Goal: Information Seeking & Learning: Check status

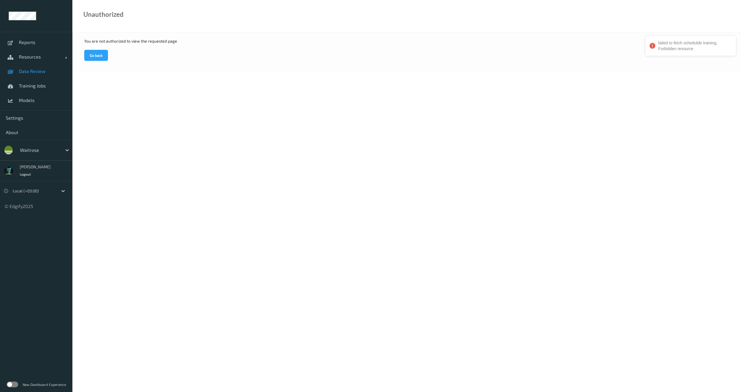
click at [41, 68] on span "Data Review" at bounding box center [43, 71] width 48 height 6
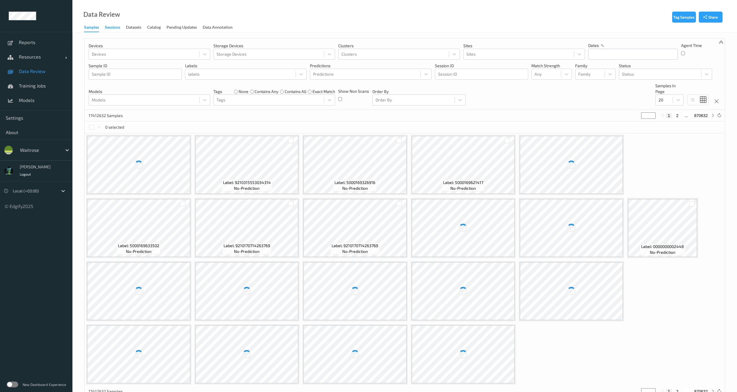
click at [111, 29] on div "Sessions" at bounding box center [112, 27] width 15 height 7
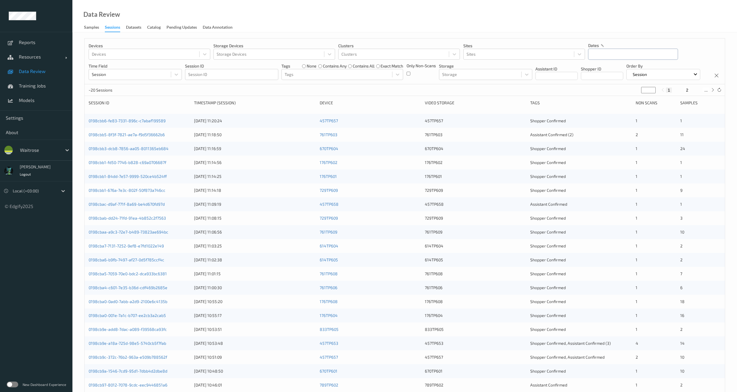
click at [607, 57] on input "text" at bounding box center [633, 54] width 90 height 11
click at [595, 113] on span "10" at bounding box center [596, 112] width 8 height 8
type input "10/08/2025 00:00 -> 10/08/2025 23:59"
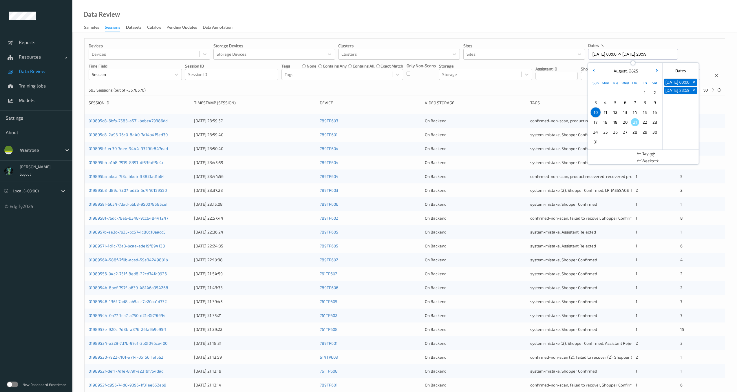
click at [534, 84] on div "Devices Devices Storage Devices Storage Devices Clusters Clusters Sites Sites d…" at bounding box center [405, 62] width 640 height 46
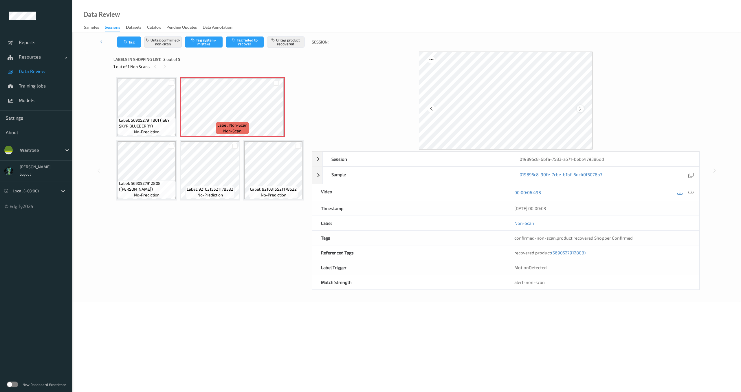
click at [580, 110] on icon at bounding box center [580, 108] width 5 height 5
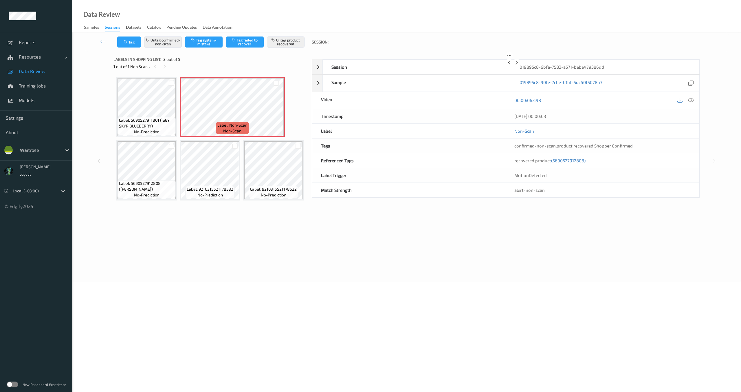
click at [520, 65] on icon at bounding box center [517, 62] width 5 height 5
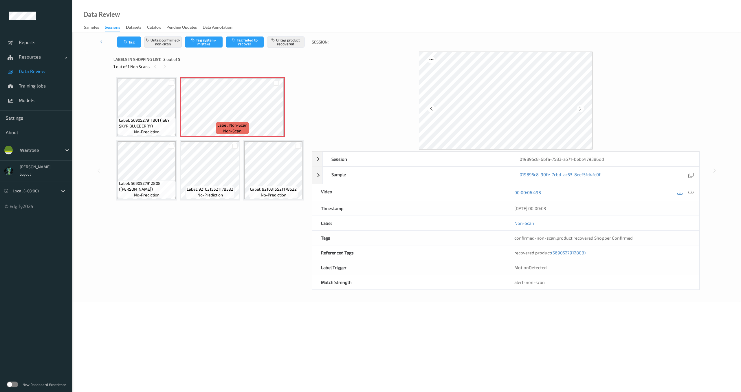
click at [580, 110] on icon at bounding box center [580, 108] width 5 height 5
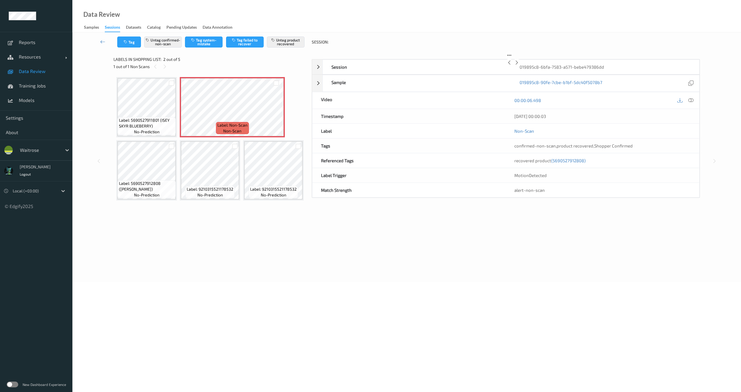
click at [520, 65] on icon at bounding box center [517, 62] width 5 height 5
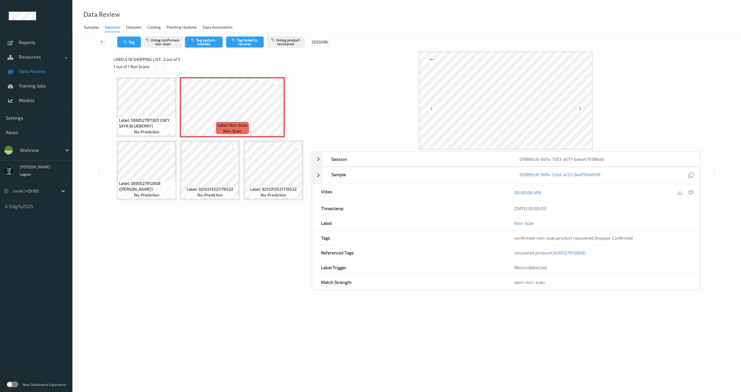
click at [580, 110] on icon at bounding box center [580, 108] width 5 height 5
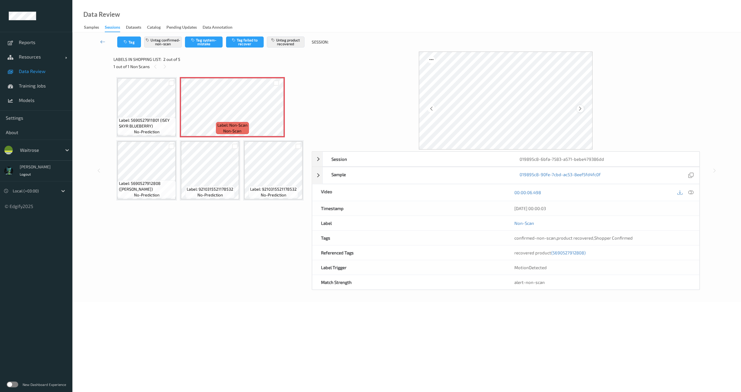
click at [580, 110] on icon at bounding box center [580, 108] width 5 height 5
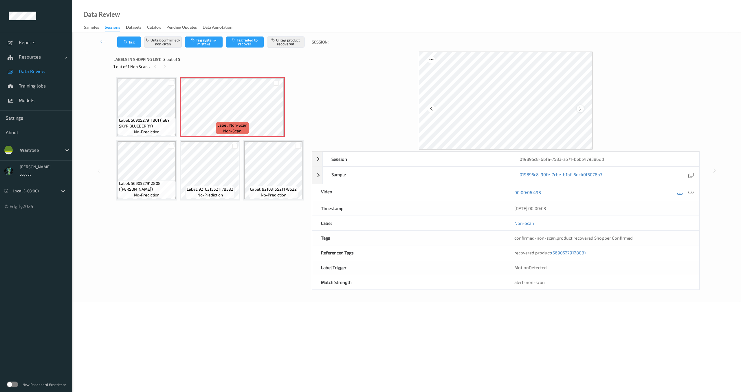
click at [580, 110] on icon at bounding box center [580, 108] width 5 height 5
drag, startPoint x: 516, startPoint y: 236, endPoint x: 541, endPoint y: 237, distance: 25.8
click at [541, 237] on span "confirmed-non-scan" at bounding box center [535, 237] width 41 height 5
drag, startPoint x: 557, startPoint y: 237, endPoint x: 583, endPoint y: 237, distance: 25.5
click at [583, 237] on span "product recovered" at bounding box center [575, 237] width 37 height 5
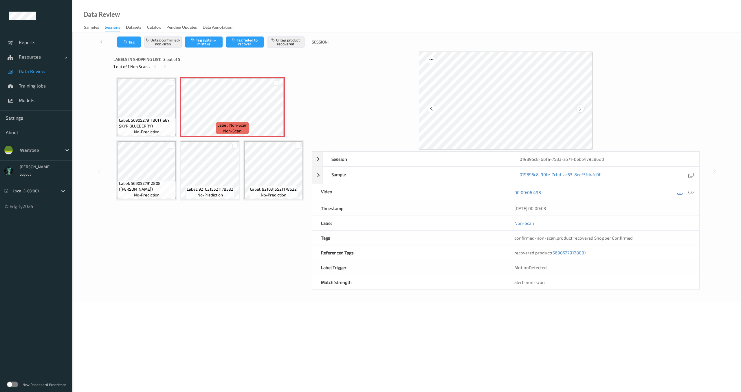
click at [579, 109] on icon at bounding box center [580, 108] width 5 height 5
drag, startPoint x: 592, startPoint y: 239, endPoint x: 554, endPoint y: 238, distance: 37.9
click at [554, 238] on span "confirmed-non-scan , product recovered , Shopper Confirmed" at bounding box center [574, 237] width 118 height 5
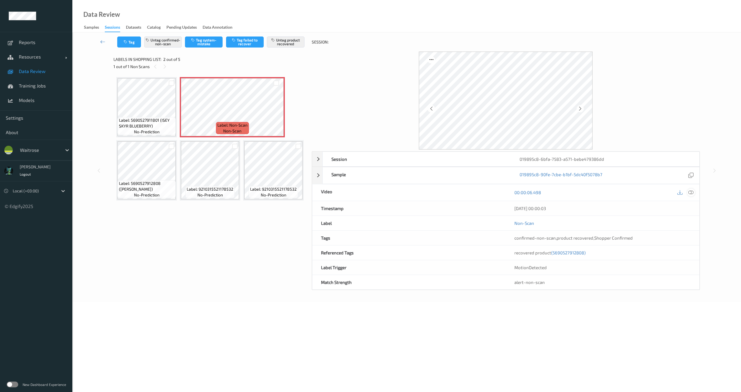
click at [694, 193] on icon at bounding box center [691, 192] width 5 height 5
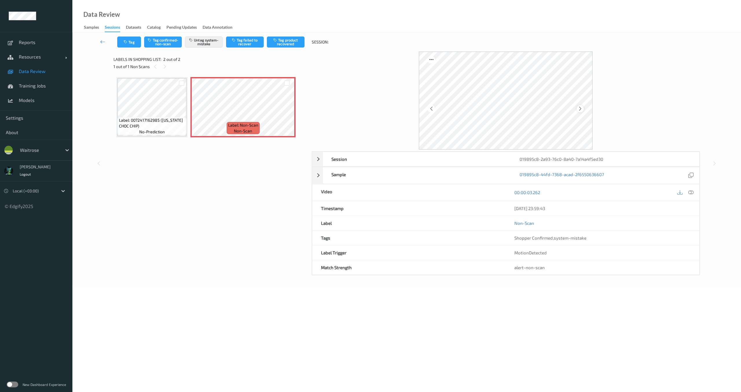
click at [582, 108] on icon at bounding box center [580, 108] width 5 height 5
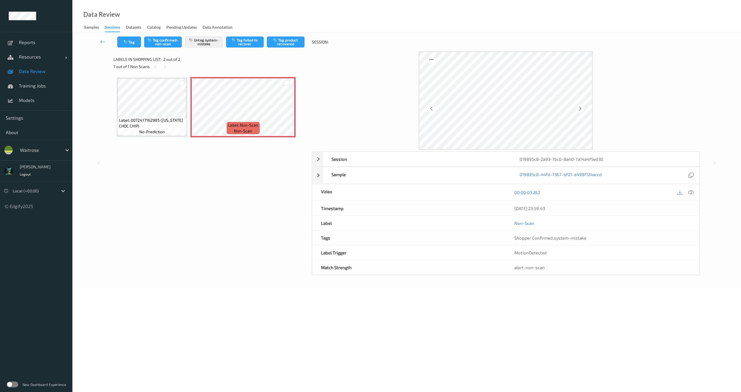
click at [582, 108] on icon at bounding box center [580, 108] width 5 height 5
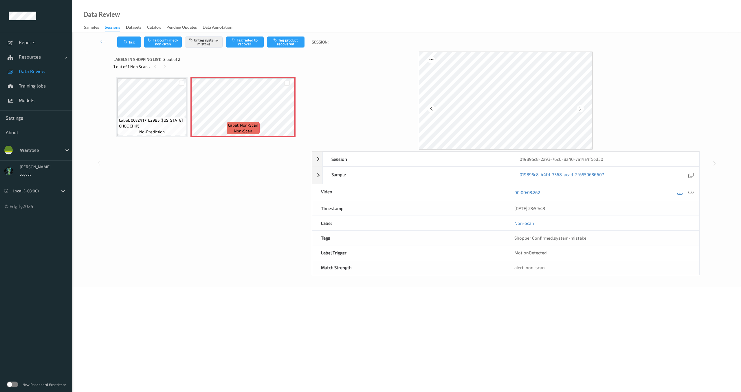
click at [582, 108] on icon at bounding box center [580, 108] width 5 height 5
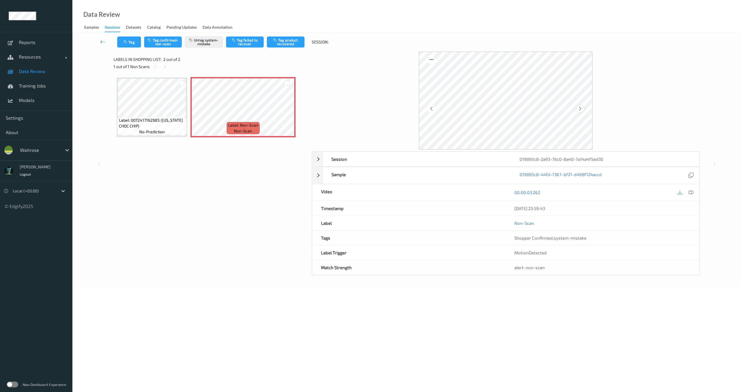
click at [577, 109] on div at bounding box center [580, 108] width 7 height 7
click at [316, 177] on div "Sample 019895c8-44fd-7368-acad-2f6550636607" at bounding box center [506, 175] width 388 height 17
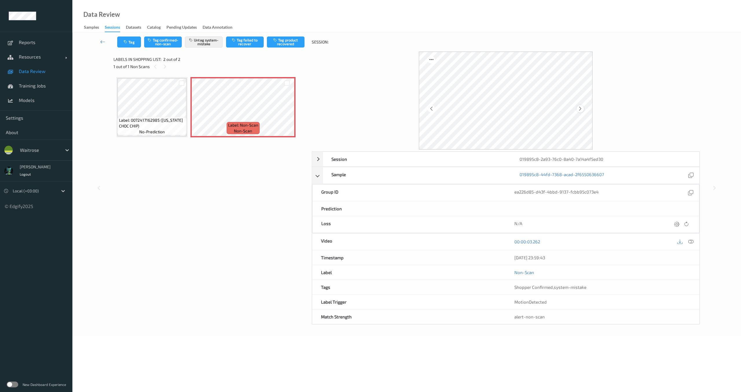
click at [581, 108] on icon at bounding box center [580, 108] width 5 height 5
drag, startPoint x: 555, startPoint y: 288, endPoint x: 585, endPoint y: 285, distance: 30.3
click at [585, 285] on span "system-mistake" at bounding box center [570, 286] width 33 height 5
click at [29, 73] on span "Data Review" at bounding box center [43, 71] width 48 height 6
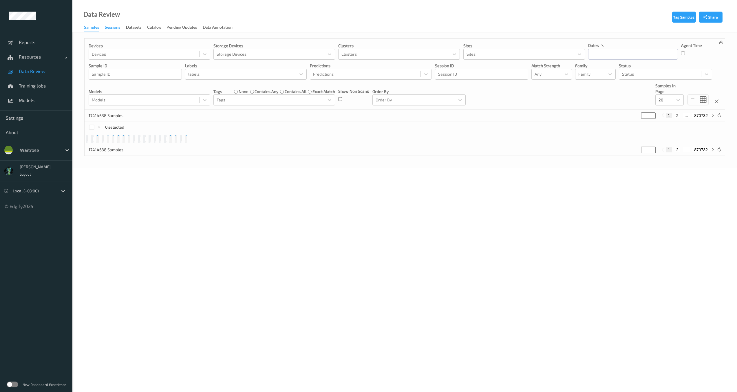
drag, startPoint x: 110, startPoint y: 28, endPoint x: 118, endPoint y: 33, distance: 9.0
click at [110, 28] on div "Sessions" at bounding box center [112, 27] width 15 height 7
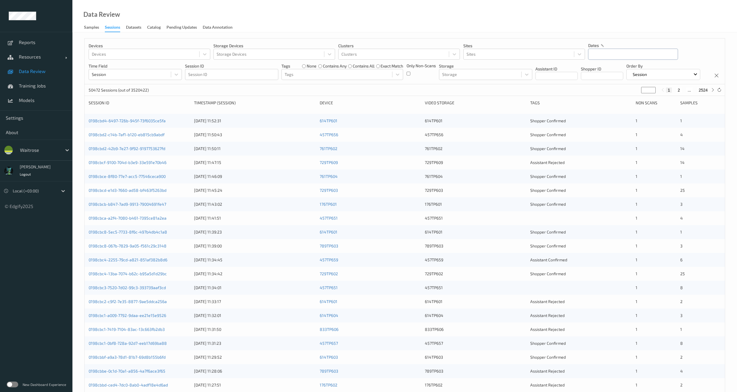
click at [619, 57] on input "text" at bounding box center [633, 54] width 90 height 11
click at [599, 72] on div "August , 2025" at bounding box center [625, 71] width 72 height 6
click at [597, 70] on div "August , 2025" at bounding box center [625, 71] width 72 height 6
click at [594, 70] on icon "button" at bounding box center [594, 70] width 2 height 2
click at [619, 93] on span "1" at bounding box center [615, 93] width 8 height 8
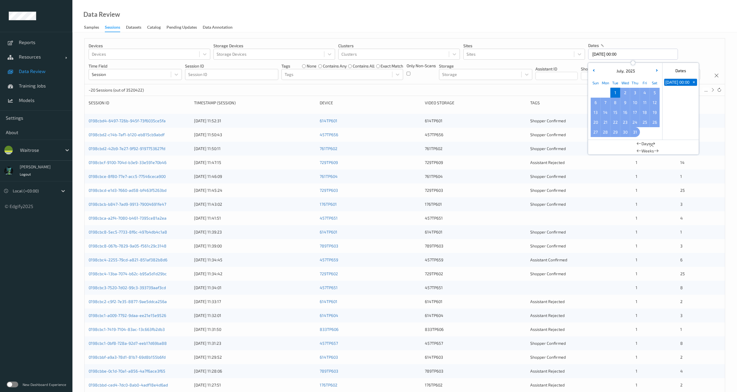
click at [634, 131] on span "31" at bounding box center [635, 132] width 8 height 8
type input "01/07/2025 00:00 -> 31/07/2025 23:59"
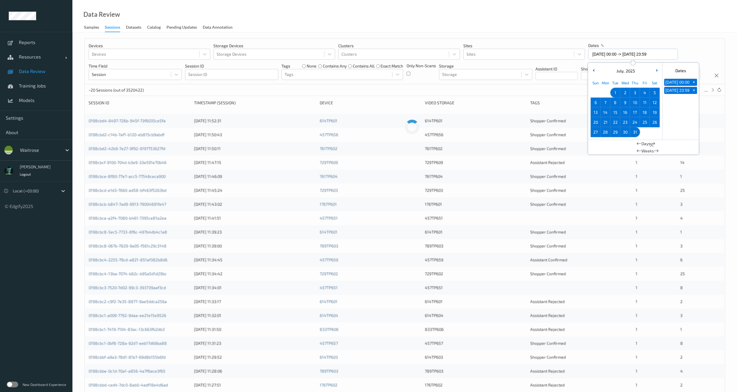
click at [554, 84] on div "Devices Devices Storage Devices Storage Devices Clusters Clusters Sites Sites d…" at bounding box center [405, 62] width 640 height 46
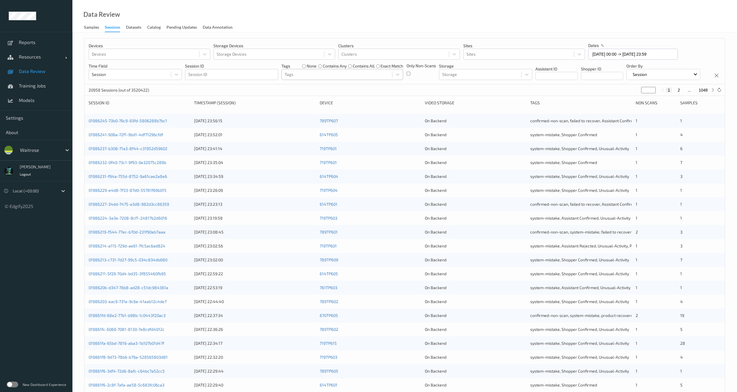
click at [304, 79] on div "Tags" at bounding box center [337, 74] width 110 height 9
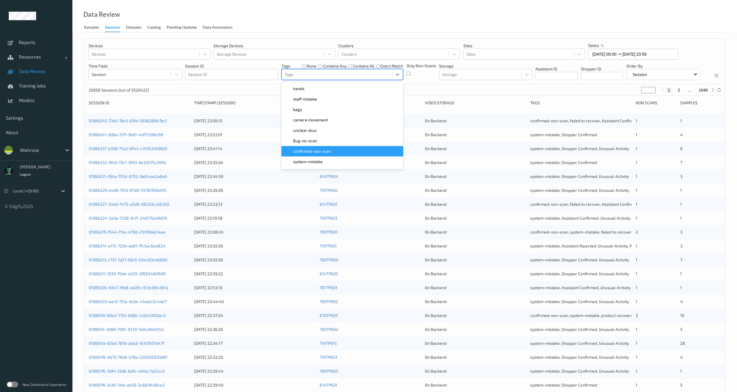
click at [323, 149] on span "confirmed-non-scan" at bounding box center [312, 151] width 38 height 6
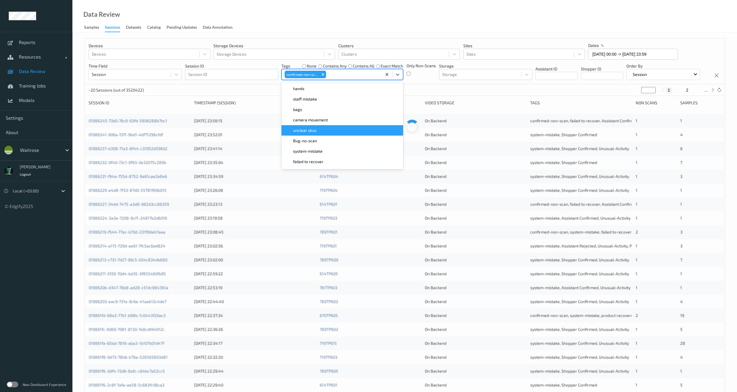
click at [262, 84] on div "Devices Devices Storage Devices Storage Devices Clusters Clusters Sites Sites d…" at bounding box center [405, 62] width 640 height 46
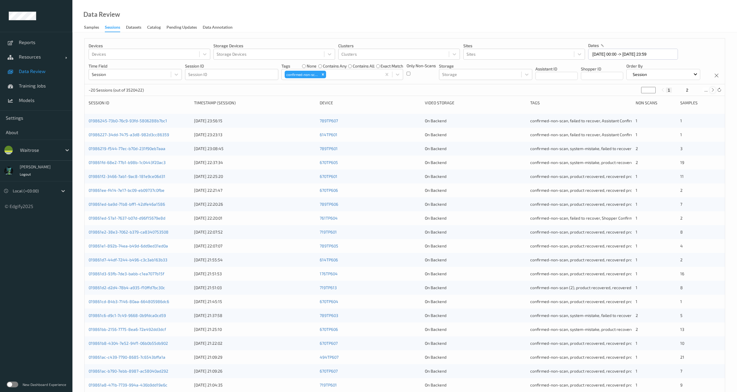
click at [711, 92] on icon at bounding box center [713, 90] width 4 height 4
type input "*"
click at [711, 92] on icon at bounding box center [713, 90] width 4 height 4
type input "*"
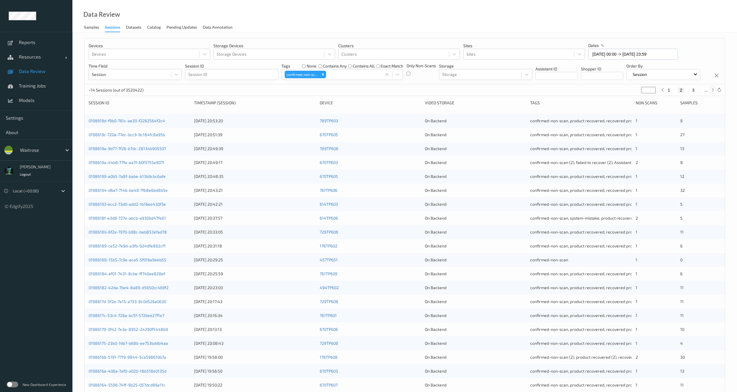
type input "*"
click at [711, 92] on icon at bounding box center [713, 90] width 4 height 4
type input "*"
click at [711, 92] on icon at bounding box center [713, 90] width 4 height 4
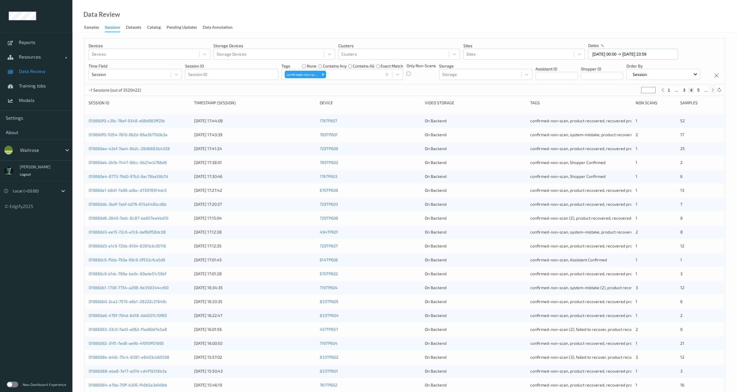
type input "*"
click at [711, 92] on icon at bounding box center [713, 90] width 4 height 4
type input "*"
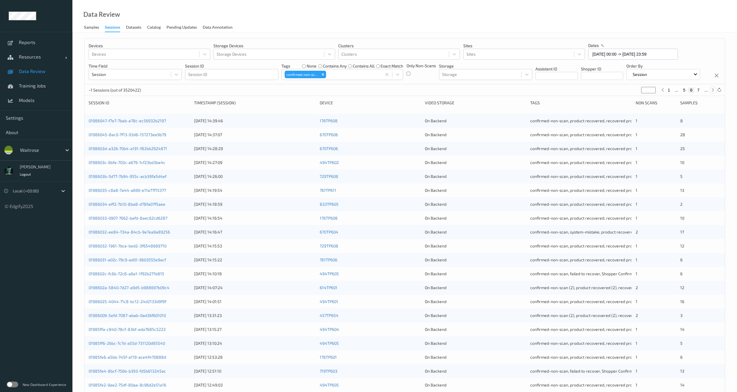
click at [711, 92] on icon at bounding box center [713, 90] width 4 height 4
type input "*"
click at [711, 92] on icon at bounding box center [713, 90] width 4 height 4
type input "*"
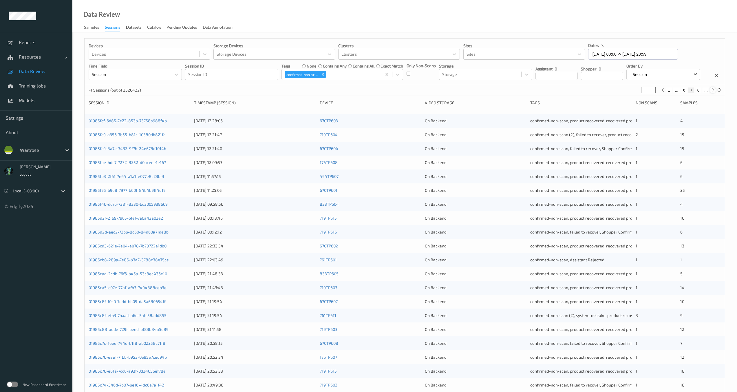
type input "*"
click at [700, 93] on button "9" at bounding box center [699, 89] width 6 height 5
type input "*"
click at [702, 93] on div "1 ... 8 9 10 ..." at bounding box center [687, 89] width 43 height 5
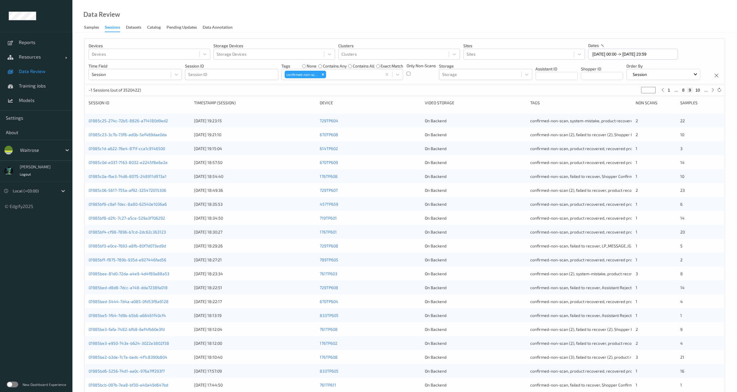
click at [701, 93] on button "10" at bounding box center [698, 89] width 8 height 5
type input "**"
click at [329, 12] on div "Data Review Samples Sessions Datasets Catalog Pending Updates Data Annotation" at bounding box center [404, 16] width 665 height 32
click at [609, 50] on input "01/07/2025 00:00 -> 31/07/2025 23:59" at bounding box center [633, 54] width 90 height 11
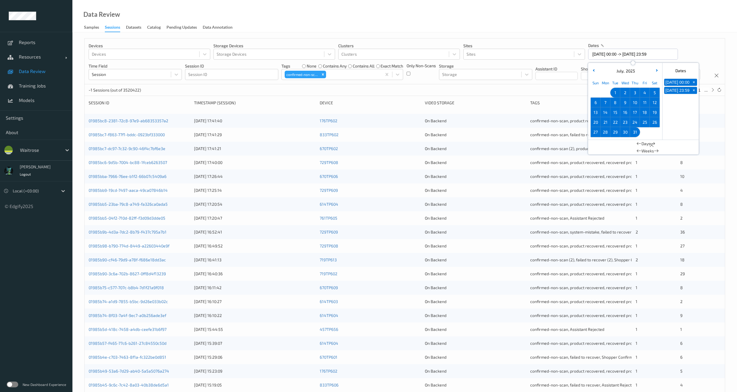
click at [598, 125] on span "20" at bounding box center [596, 122] width 8 height 8
type input "20/07/2025 00:00"
type input "*"
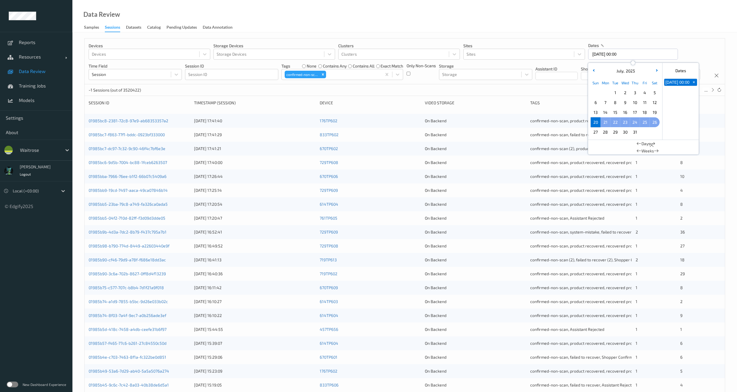
click at [658, 123] on span "26" at bounding box center [655, 122] width 8 height 8
type input "20/07/2025 00:00 -> 26/07/2025 23:59"
click at [506, 84] on div "Devices Devices Storage Devices Storage Devices Clusters Clusters Sites Sites d…" at bounding box center [405, 62] width 640 height 46
